Goal: Task Accomplishment & Management: Manage account settings

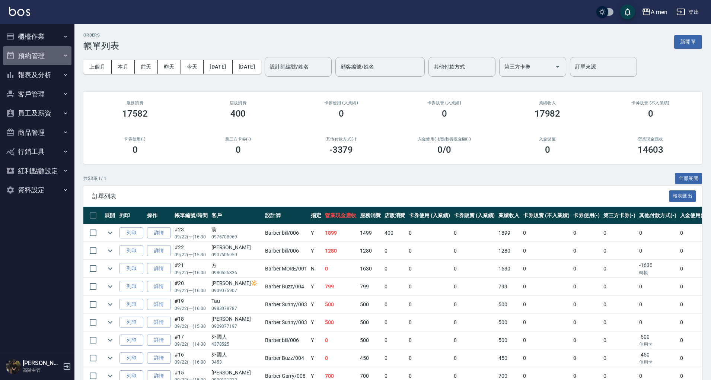
click at [58, 52] on button "預約管理" at bounding box center [37, 55] width 69 height 19
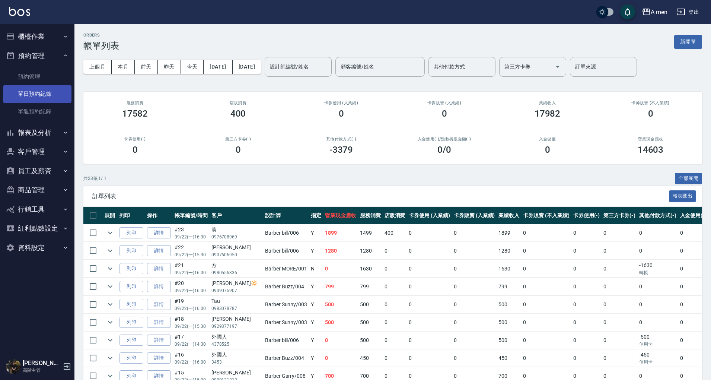
click at [52, 88] on link "單日預約紀錄" at bounding box center [37, 93] width 69 height 17
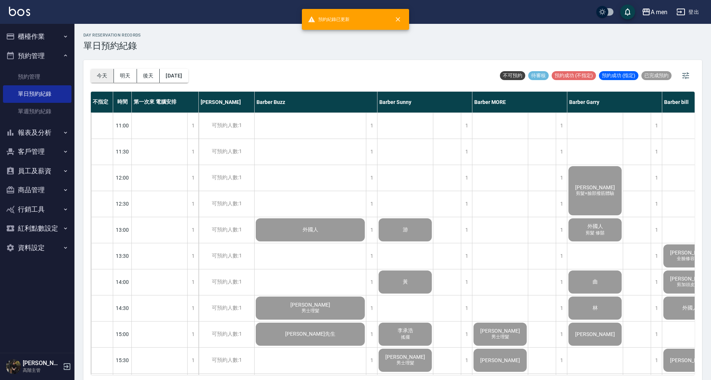
click at [103, 77] on button "今天" at bounding box center [102, 76] width 23 height 14
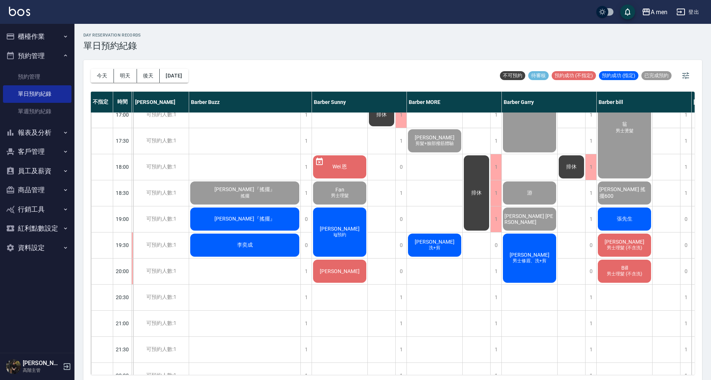
scroll to position [324, 73]
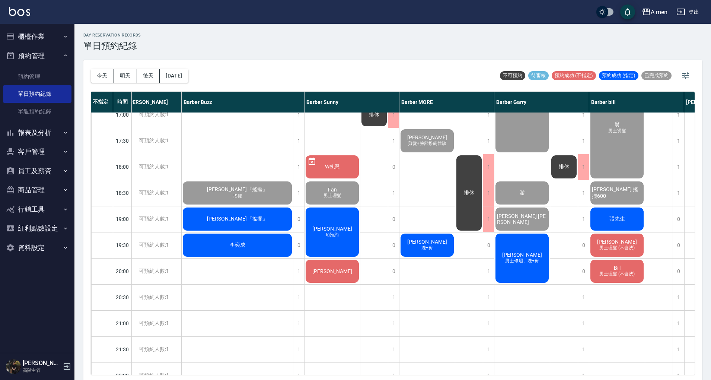
click at [264, 247] on div "李奕成" at bounding box center [237, 244] width 111 height 25
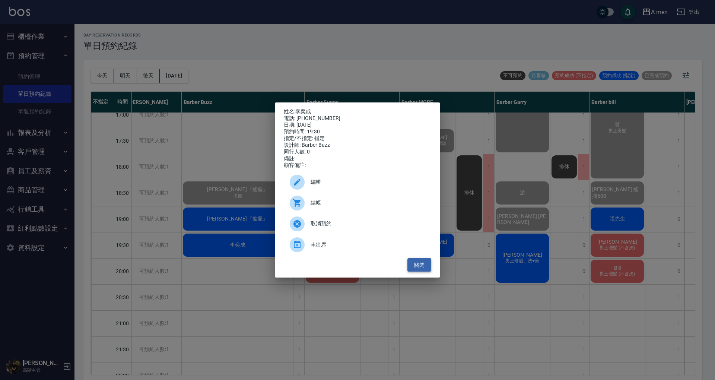
click at [421, 270] on button "關閉" at bounding box center [420, 265] width 24 height 14
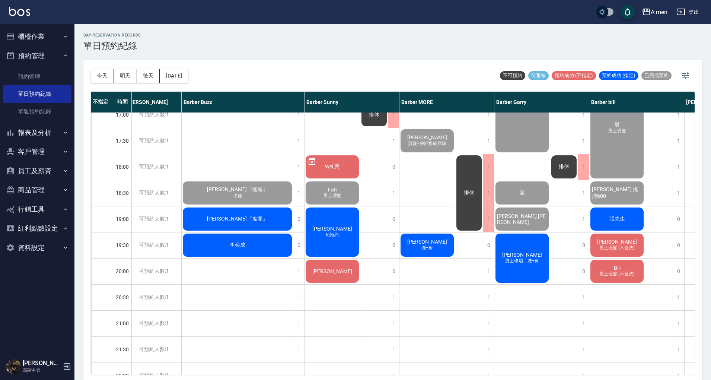
click at [418, 239] on span "[PERSON_NAME]" at bounding box center [427, 242] width 43 height 6
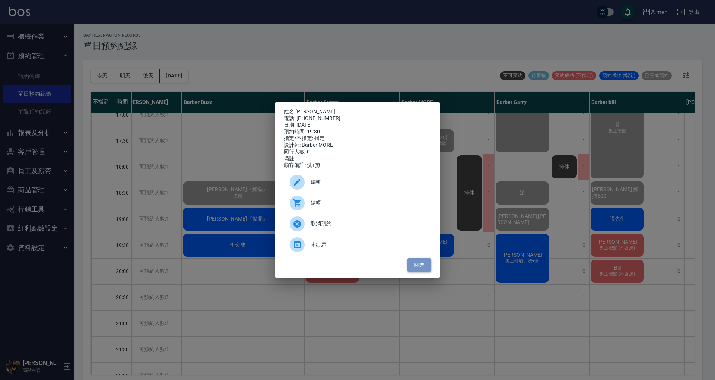
click at [416, 266] on button "關閉" at bounding box center [420, 265] width 24 height 14
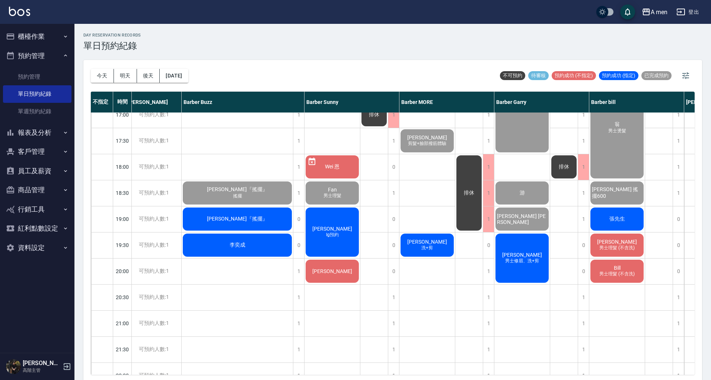
click at [375, 247] on div "排休" at bounding box center [375, 115] width 28 height 652
